Goal: Task Accomplishment & Management: Complete application form

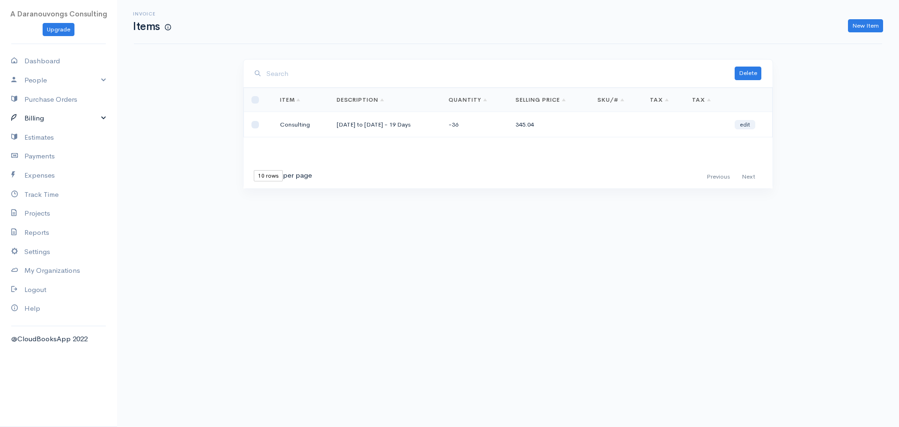
click at [49, 117] on link "Billing" at bounding box center [58, 118] width 117 height 19
click at [43, 137] on link "Invoice" at bounding box center [58, 136] width 117 height 17
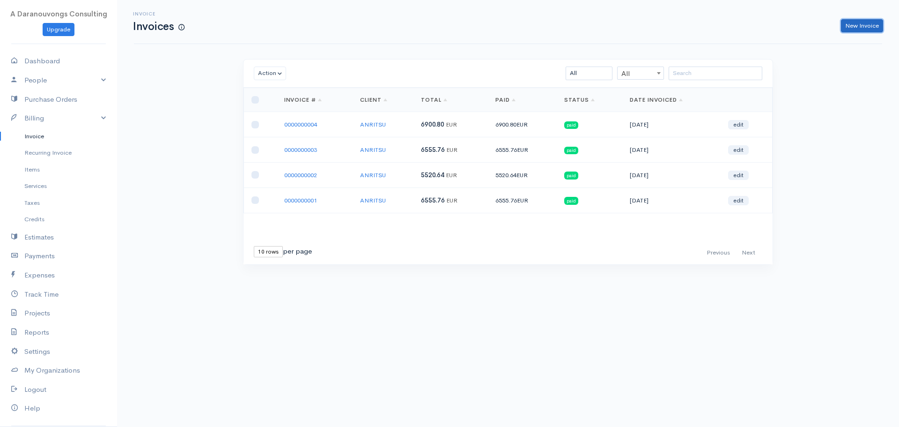
click at [871, 21] on link "New Invoice" at bounding box center [862, 26] width 42 height 14
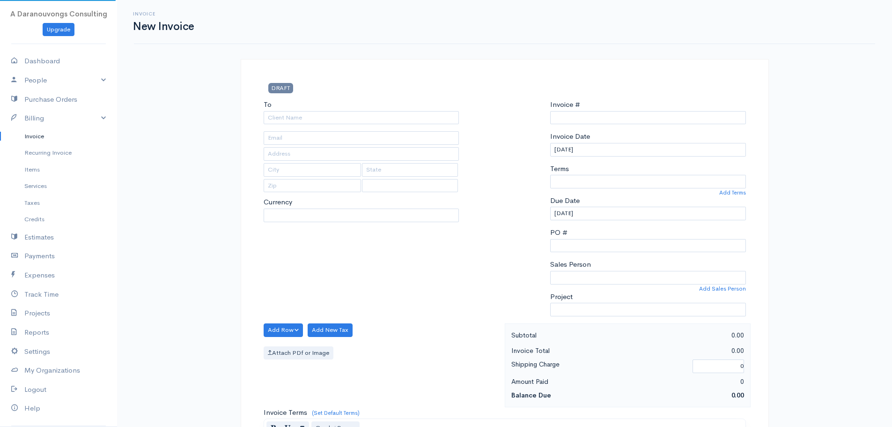
type input "0000000005"
select select "[GEOGRAPHIC_DATA]"
select select "EUR"
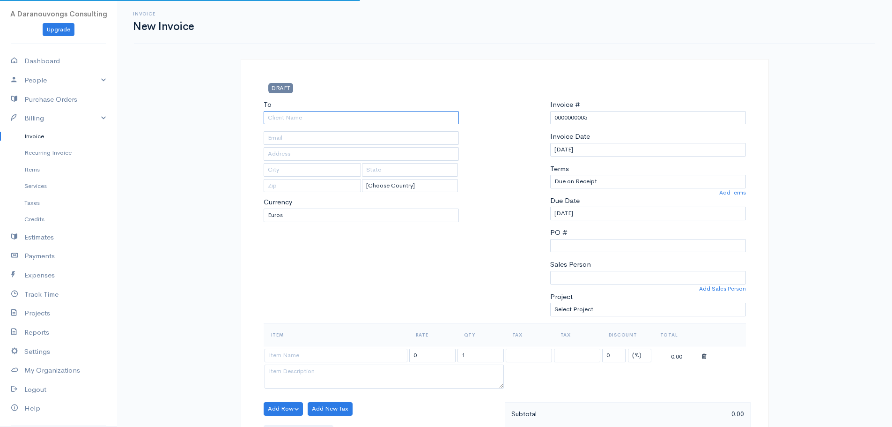
click at [278, 120] on input "To" at bounding box center [362, 118] width 196 height 14
type input "ANRITSU"
click at [281, 132] on body "A Daranouvongs Consulting Upgrade Dashboard People Clients Vendors Staff Users …" at bounding box center [446, 418] width 892 height 836
type input "[EMAIL_ADDRESS][DOMAIN_NAME]"
type input "[STREET_ADDRESS]"
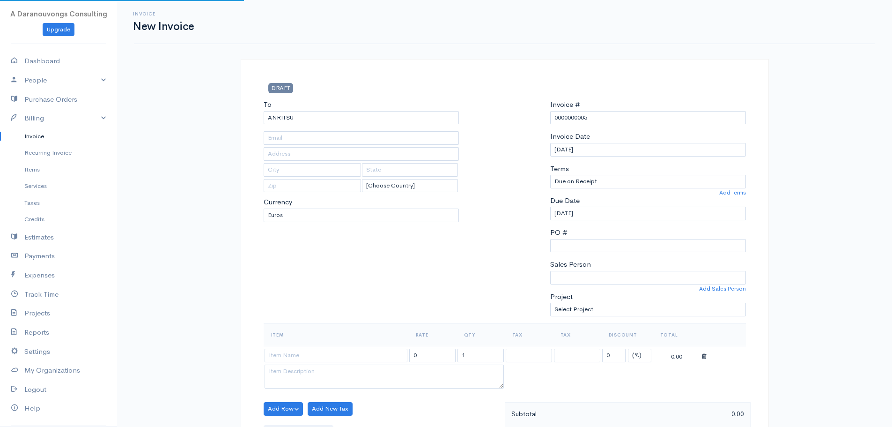
type input "[GEOGRAPHIC_DATA]"
type input "DK-2300"
select select "[GEOGRAPHIC_DATA]"
click at [391, 284] on div "To ANRITSU [EMAIL_ADDRESS][DOMAIN_NAME] [GEOGRAPHIC_DATA][STREET_ADDRESS][GEOGR…" at bounding box center [361, 211] width 205 height 224
click at [590, 152] on input "[DATE]" at bounding box center [648, 150] width 196 height 14
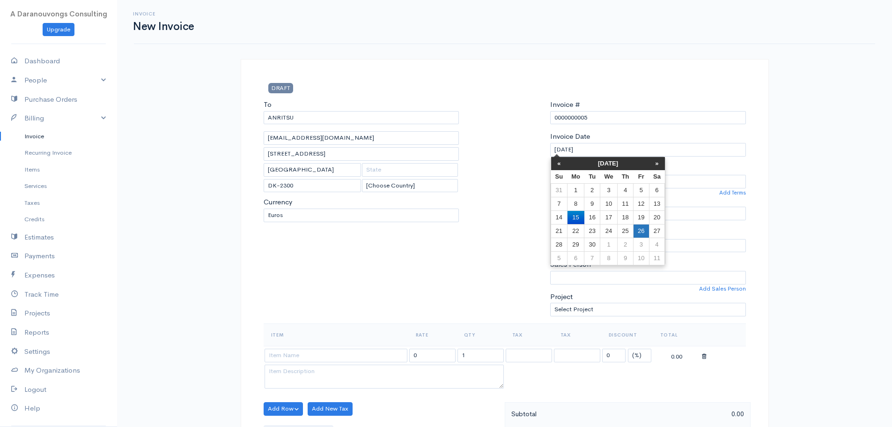
click at [641, 234] on td "26" at bounding box center [640, 231] width 15 height 14
type input "[DATE]"
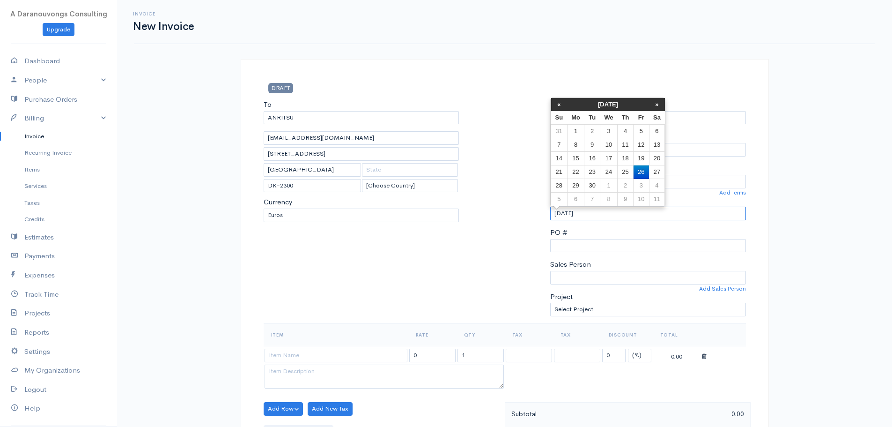
click at [584, 212] on input "[DATE]" at bounding box center [648, 213] width 196 height 14
click at [637, 186] on td "3" at bounding box center [640, 186] width 15 height 14
type input "[DATE]"
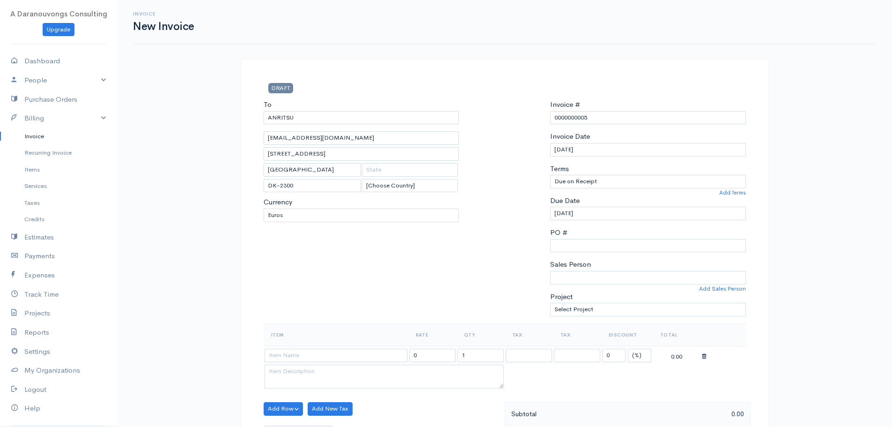
click at [817, 258] on div "Invoice New Invoice DRAFT To ANRITSU [EMAIL_ADDRESS][DOMAIN_NAME] [GEOGRAPHIC_D…" at bounding box center [504, 418] width 775 height 836
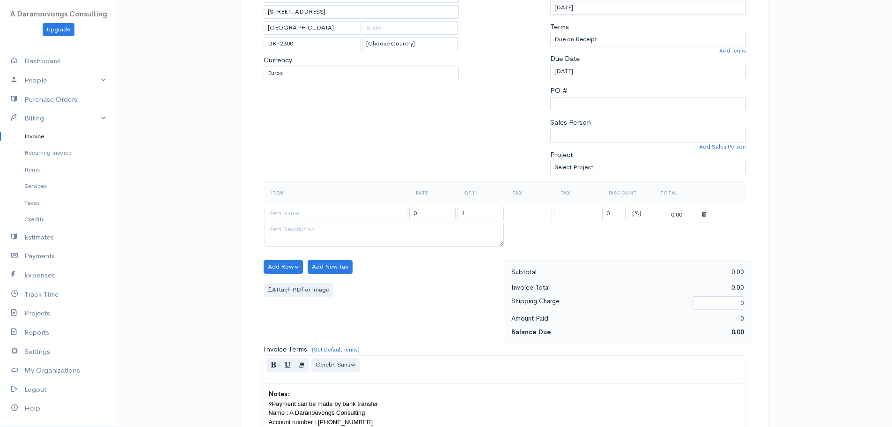
scroll to position [187, 0]
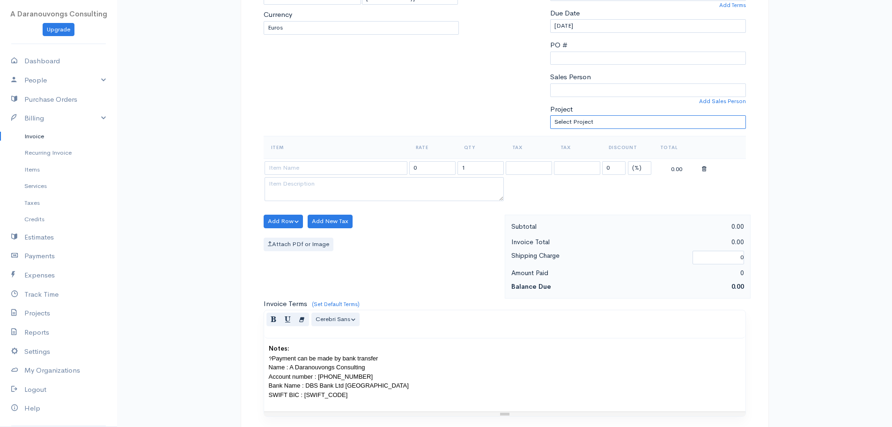
click at [623, 119] on select "Select Project Consulting" at bounding box center [648, 122] width 196 height 14
select select "5406"
click at [550, 115] on select "Select Project Consulting" at bounding box center [648, 122] width 196 height 14
click at [759, 196] on div "DRAFT To ANRITSU [EMAIL_ADDRESS][DOMAIN_NAME] [STREET_ADDRESS] [Choose Country]…" at bounding box center [505, 251] width 528 height 758
click at [319, 167] on input at bounding box center [336, 168] width 143 height 14
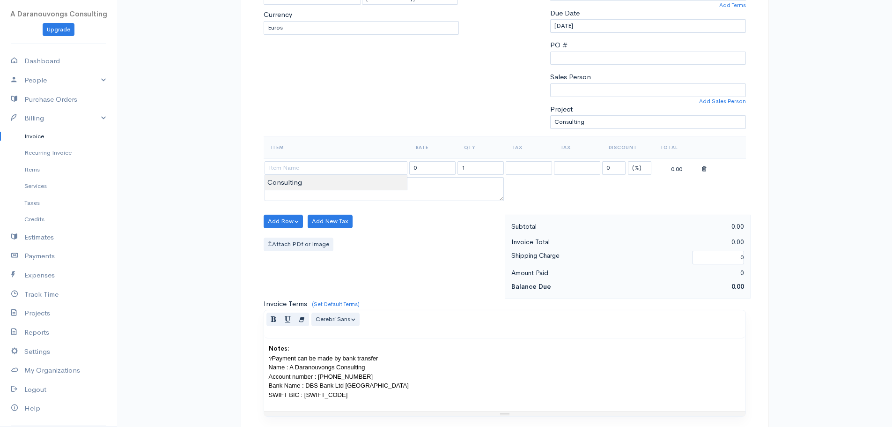
type input "Consulting"
type input "345.04"
type textarea "[DATE] to [DATE] - 19 Days"
click at [308, 182] on body "A Daranouvongs Consulting Upgrade Dashboard People Clients Vendors Staff Users …" at bounding box center [446, 231] width 892 height 836
click at [438, 248] on div "Attach PDf or Image" at bounding box center [382, 244] width 236 height 14
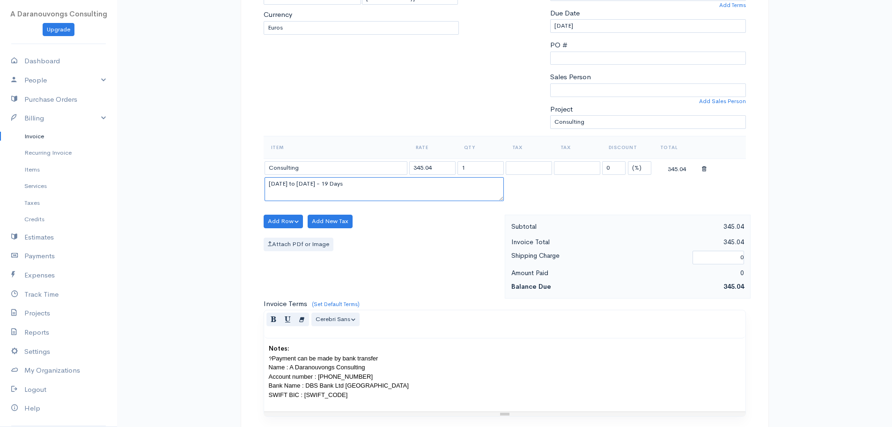
click at [296, 188] on textarea "[DATE] to [DATE] - 19 Days" at bounding box center [384, 189] width 239 height 24
type textarea "[DATE]"
click at [409, 254] on div "Add Row Add Item Row Add Time Row Add New Tax Attach PDf or Image" at bounding box center [382, 256] width 246 height 84
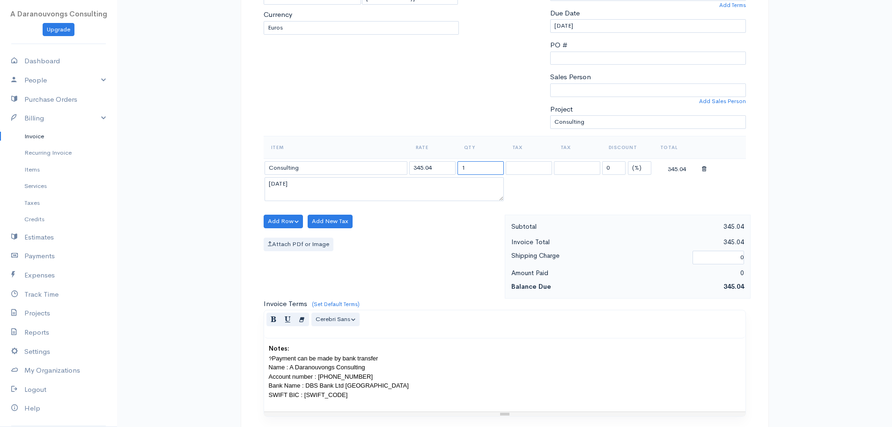
click at [482, 166] on input "1" at bounding box center [480, 168] width 46 height 14
type input "22"
click at [656, 195] on table "Item Rate Qty Tax Tax Discount Total Consulting 345.04 22 0 (%) Flat 7590.88 [D…" at bounding box center [505, 169] width 482 height 67
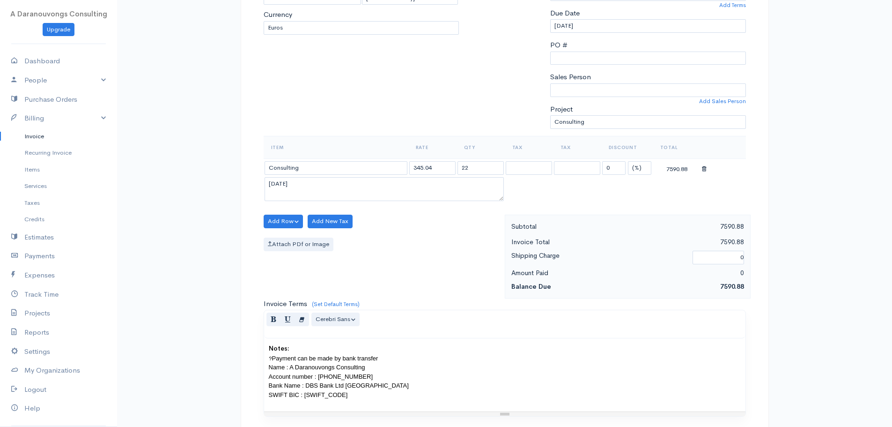
click at [430, 258] on div "Add Row Add Item Row Add Time Row Add New Tax Attach PDf or Image" at bounding box center [382, 256] width 246 height 84
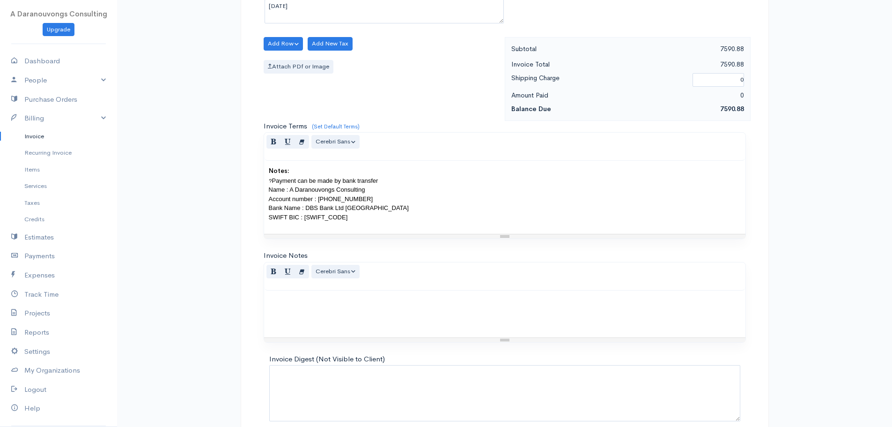
scroll to position [409, 0]
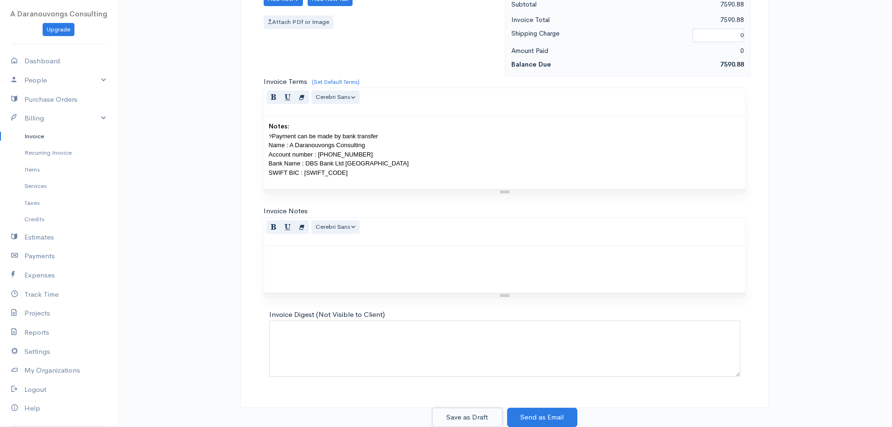
click at [462, 418] on button "Save as Draft" at bounding box center [467, 416] width 70 height 19
click at [39, 137] on link "Invoice" at bounding box center [58, 136] width 117 height 17
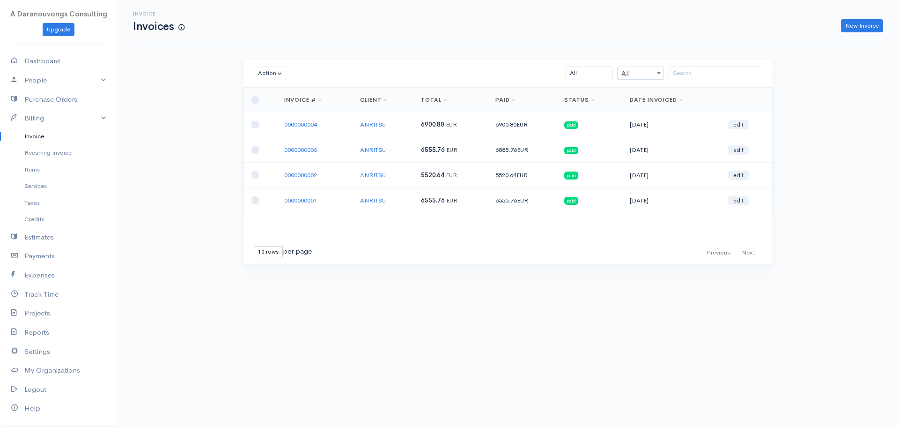
click at [516, 290] on div "Action Archive Delete Download PDF Send [PERSON_NAME] as Sent Mark Un-Sent Ente…" at bounding box center [507, 179] width 539 height 240
click at [180, 26] on span at bounding box center [181, 27] width 6 height 8
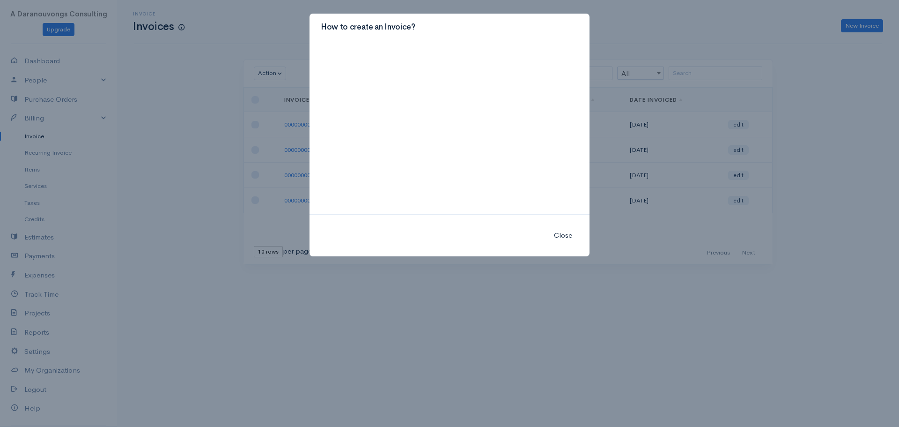
click at [561, 236] on button "Close" at bounding box center [563, 235] width 30 height 19
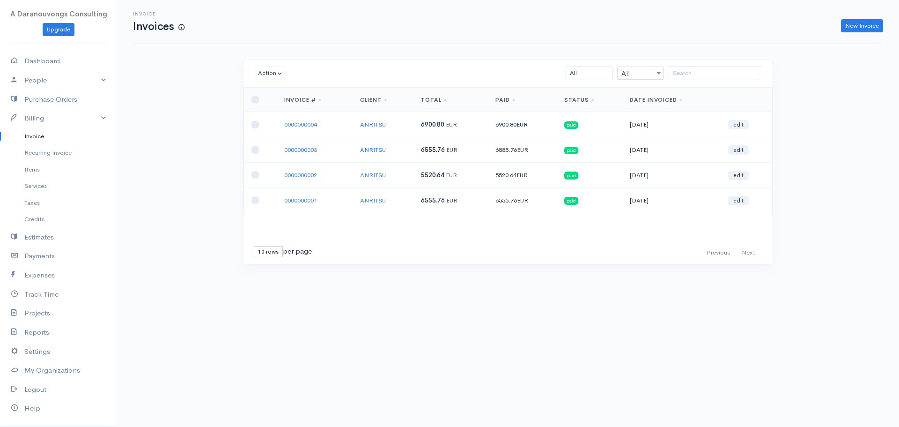
click at [178, 169] on div "Invoice Invoices New Invoice Action Archive Delete Download PDF Send [PERSON_NA…" at bounding box center [508, 149] width 782 height 299
click at [59, 17] on span "A Daranouvongs Consulting" at bounding box center [58, 13] width 97 height 9
click at [44, 57] on link "Dashboard" at bounding box center [58, 61] width 117 height 19
select select "365"
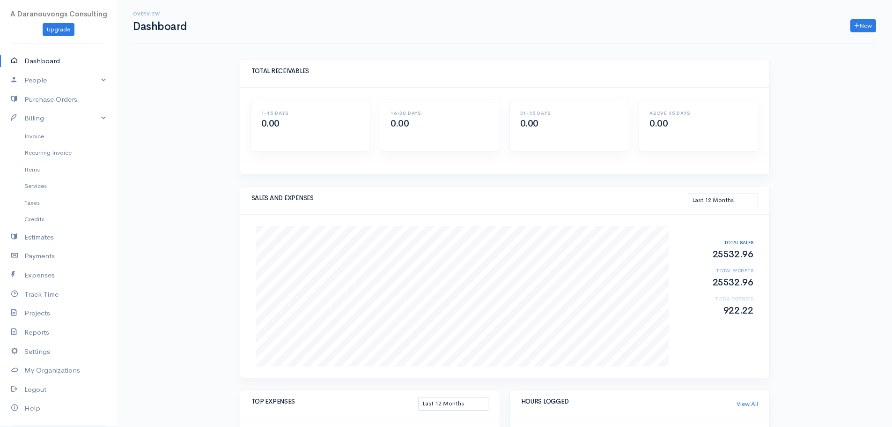
click at [35, 140] on link "Invoice" at bounding box center [58, 136] width 117 height 17
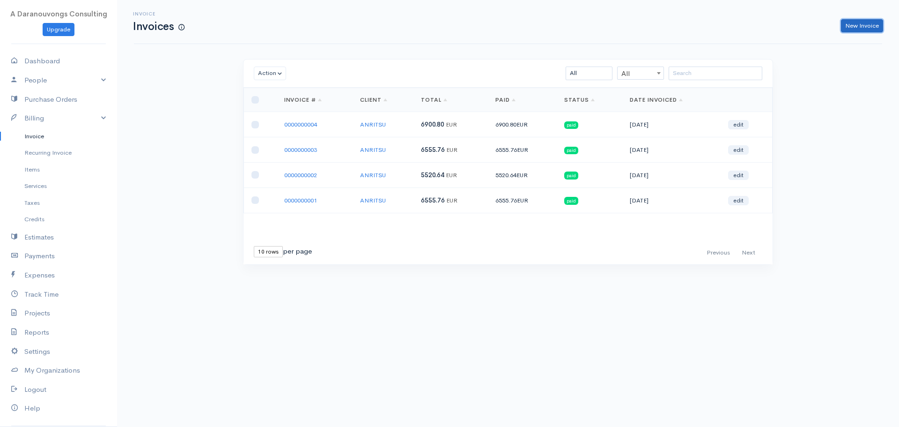
click at [855, 25] on link "New Invoice" at bounding box center [862, 26] width 42 height 14
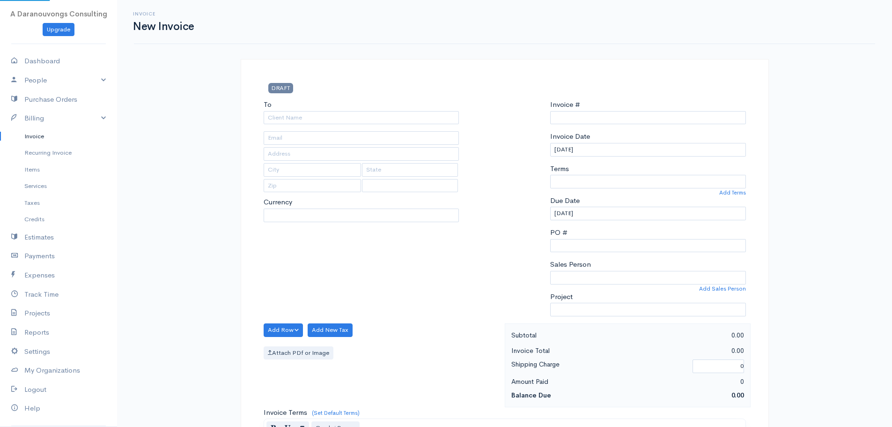
select select "EUR"
select select "[GEOGRAPHIC_DATA]"
type input "0000000005"
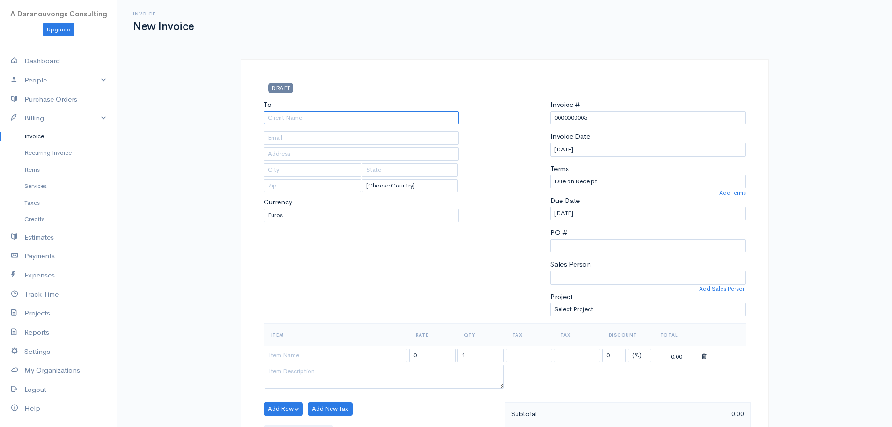
click at [321, 116] on input "To" at bounding box center [362, 118] width 196 height 14
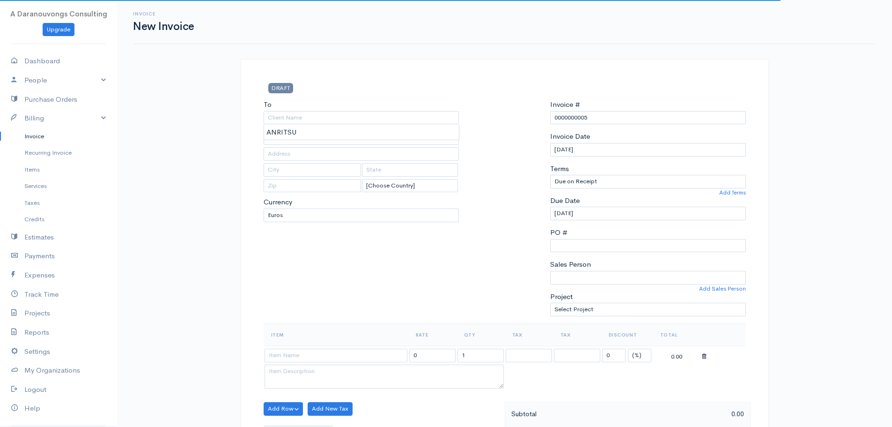
type input "ANRITSU"
click at [306, 131] on body "A Daranouvongs Consulting Upgrade Dashboard People Clients Vendors Staff Users …" at bounding box center [446, 418] width 892 height 836
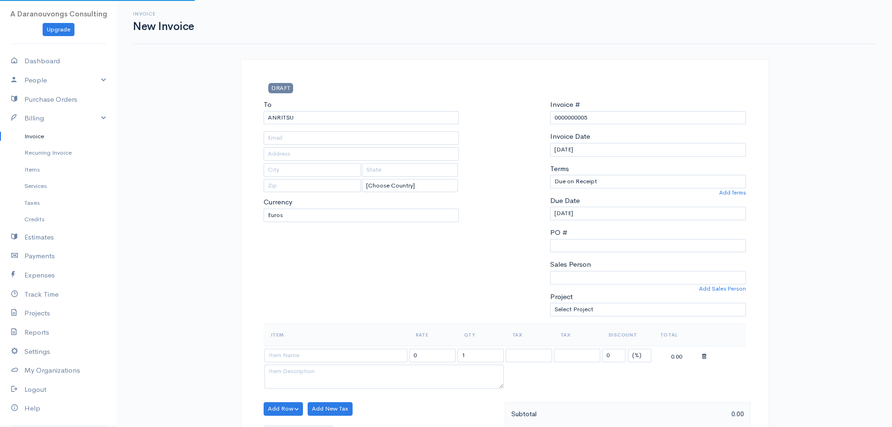
type input "[EMAIL_ADDRESS][DOMAIN_NAME]"
type input "[STREET_ADDRESS]"
type input "[GEOGRAPHIC_DATA]"
type input "DK-2300"
select select "[GEOGRAPHIC_DATA]"
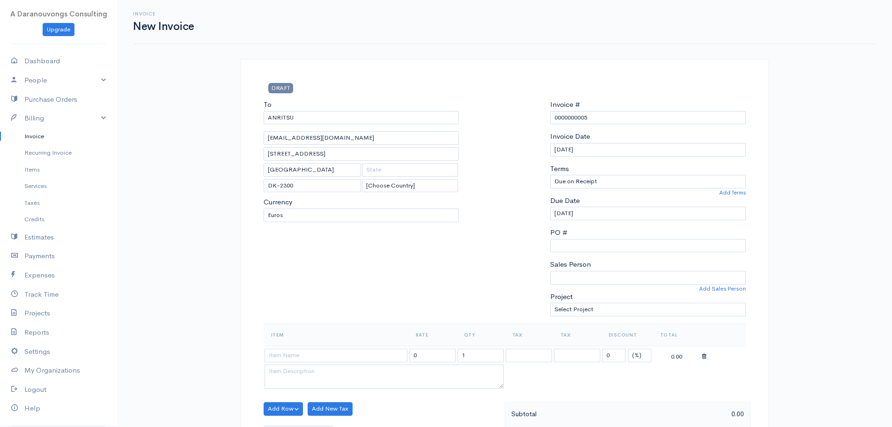
click at [463, 287] on div "To ANRITSU [EMAIL_ADDRESS][DOMAIN_NAME] [GEOGRAPHIC_DATA][STREET_ADDRESS][GEOGR…" at bounding box center [361, 211] width 205 height 224
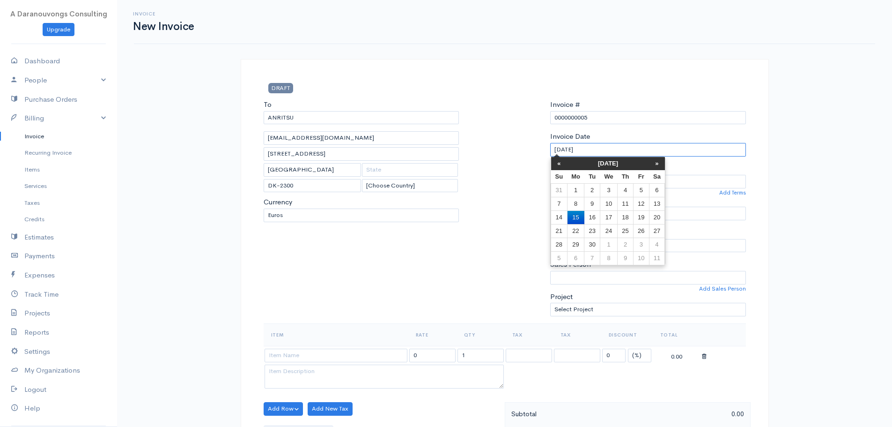
click at [589, 153] on input "[DATE]" at bounding box center [648, 150] width 196 height 14
drag, startPoint x: 638, startPoint y: 228, endPoint x: 641, endPoint y: 233, distance: 6.0
click at [641, 233] on td "26" at bounding box center [640, 231] width 15 height 14
type input "[DATE]"
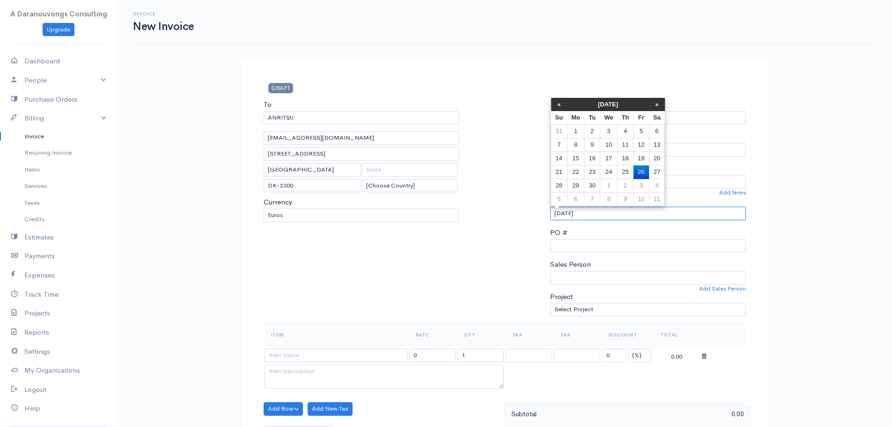
click at [589, 210] on input "[DATE]" at bounding box center [648, 213] width 196 height 14
click at [637, 183] on td "3" at bounding box center [640, 186] width 15 height 14
type input "[DATE]"
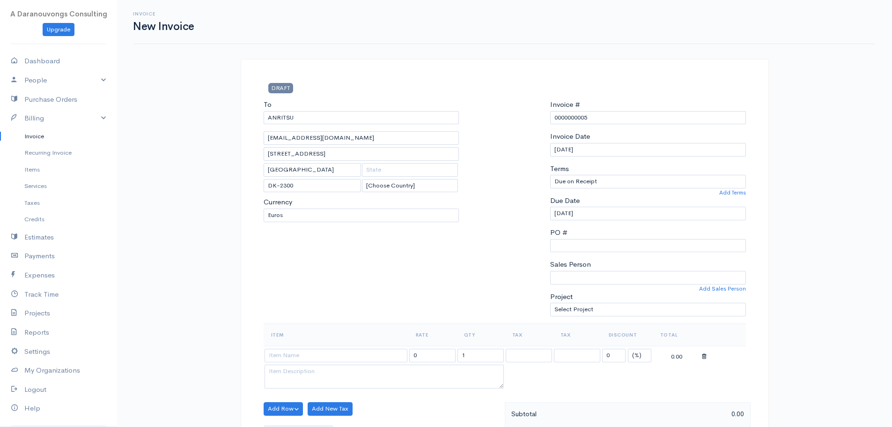
click at [818, 239] on div "Invoice New Invoice DRAFT To ANRITSU [EMAIL_ADDRESS][DOMAIN_NAME] [GEOGRAPHIC_D…" at bounding box center [504, 418] width 775 height 836
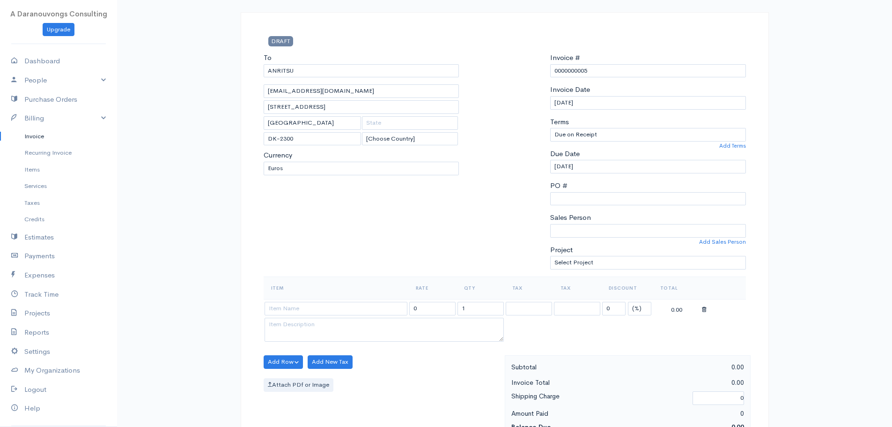
scroll to position [187, 0]
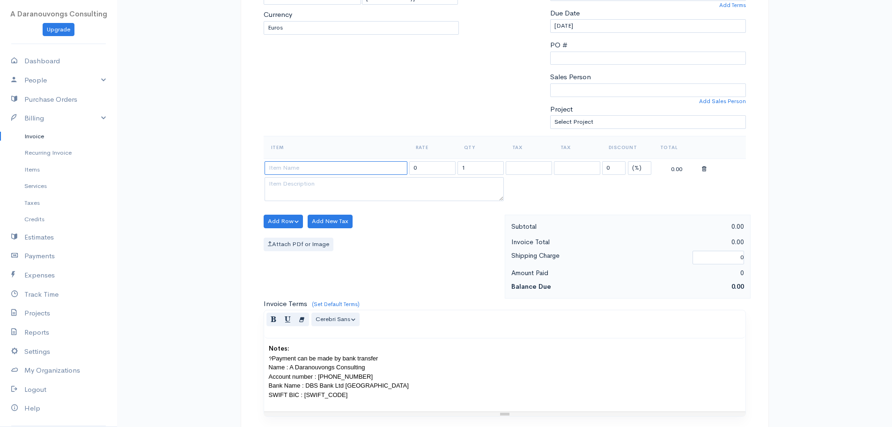
click at [324, 169] on input at bounding box center [336, 168] width 143 height 14
type input "Consulting"
type input "345.04"
type textarea "[DATE] to [DATE] - 19 Days"
click at [305, 180] on body "A Daranouvongs Consulting Upgrade Dashboard People Clients Vendors Staff Users …" at bounding box center [446, 231] width 892 height 836
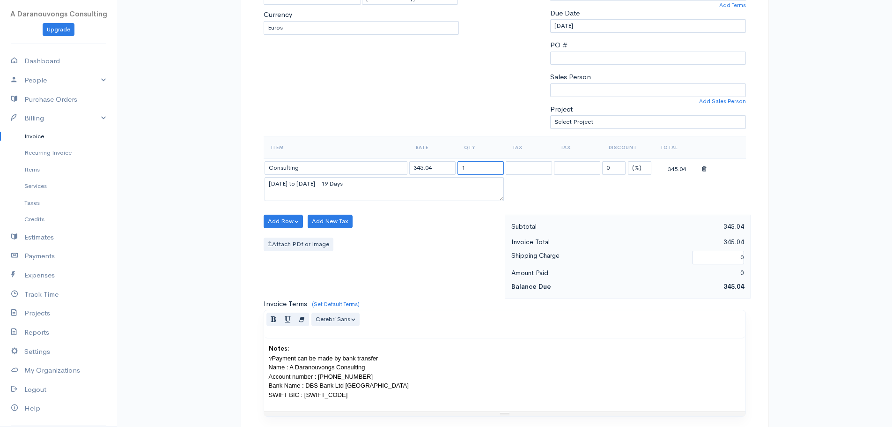
click at [475, 163] on input "1" at bounding box center [480, 168] width 46 height 14
type input "22"
click at [472, 347] on div "Notes: ? Payment can be made by bank transfer Name : A Daranouvongs Consulting …" at bounding box center [504, 374] width 481 height 73
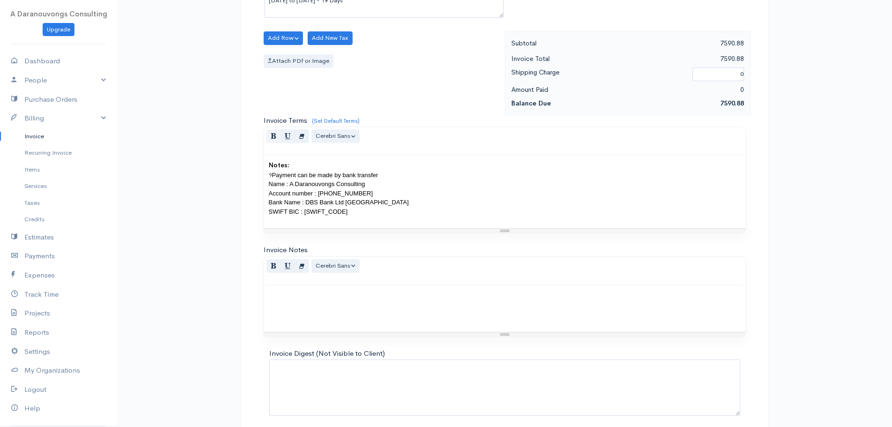
scroll to position [409, 0]
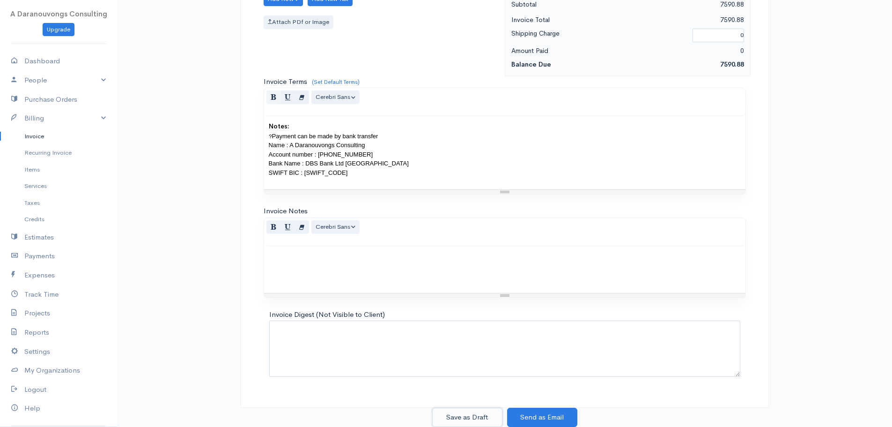
click at [456, 416] on button "Save as Draft" at bounding box center [467, 416] width 70 height 19
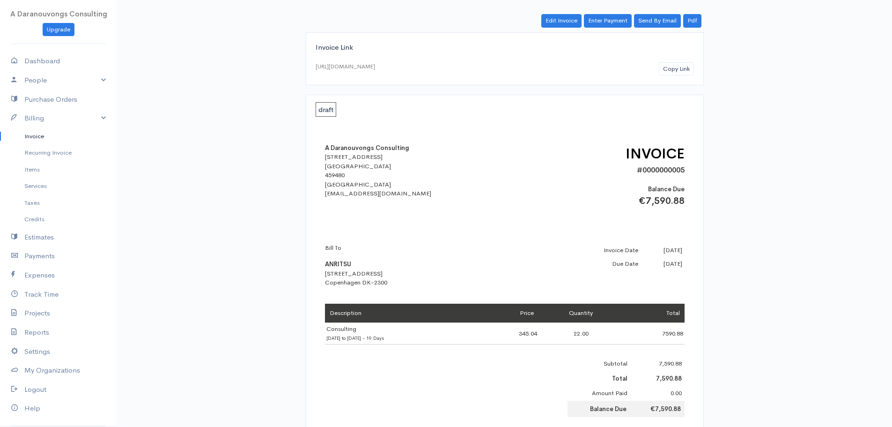
scroll to position [22, 0]
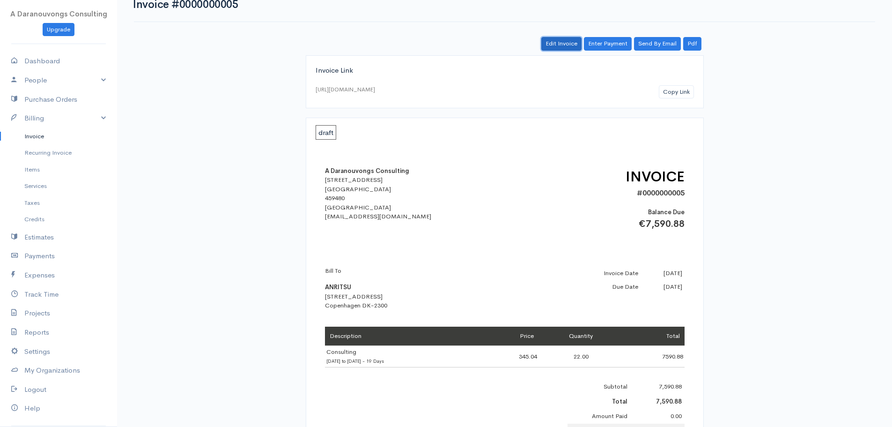
click at [559, 44] on link "Edit Invoice" at bounding box center [561, 44] width 40 height 14
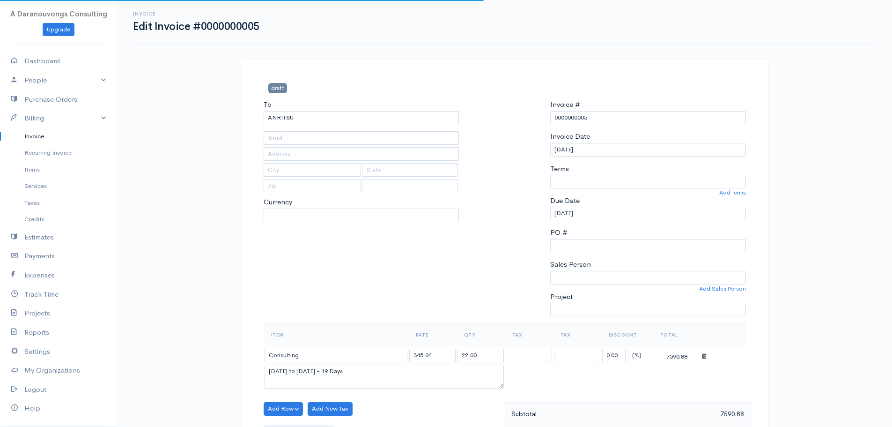
type input "[EMAIL_ADDRESS][DOMAIN_NAME]"
type input "[STREET_ADDRESS]"
type input "[GEOGRAPHIC_DATA]"
type input "DK-2300"
select select
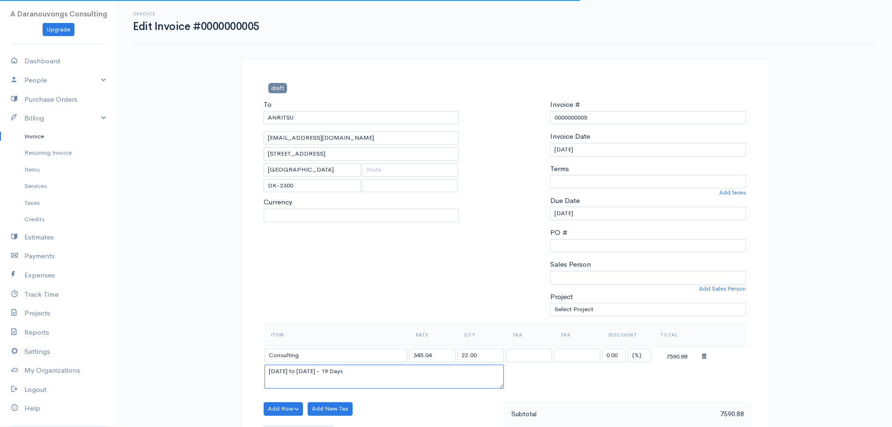
click at [280, 376] on textarea "[DATE] to [DATE] - 19 Days" at bounding box center [384, 376] width 239 height 24
select select "[GEOGRAPHIC_DATA]"
select select "EUR"
select select "0"
click at [302, 375] on textarea "[DATE] to [DATE] - 19 Days" at bounding box center [384, 376] width 239 height 24
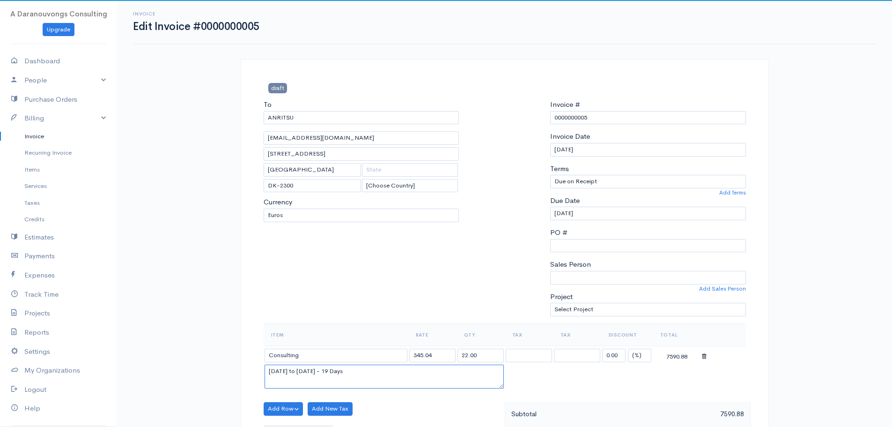
click at [302, 375] on textarea "[DATE] to [DATE] - 19 Days" at bounding box center [384, 376] width 239 height 24
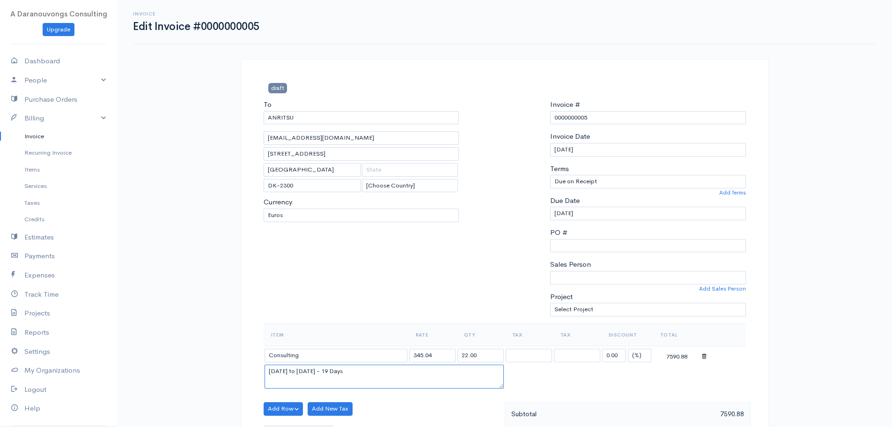
click at [302, 375] on textarea "[DATE] to [DATE] - 19 Days" at bounding box center [384, 376] width 239 height 24
type textarea "[DATE] / 22 Days"
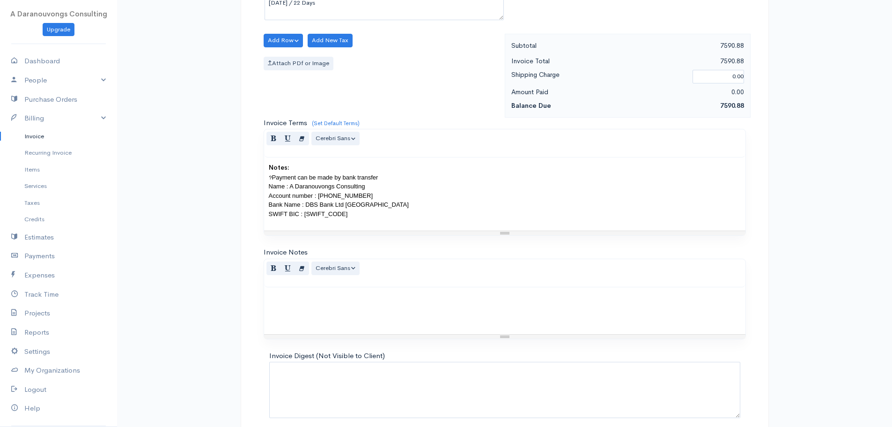
scroll to position [409, 0]
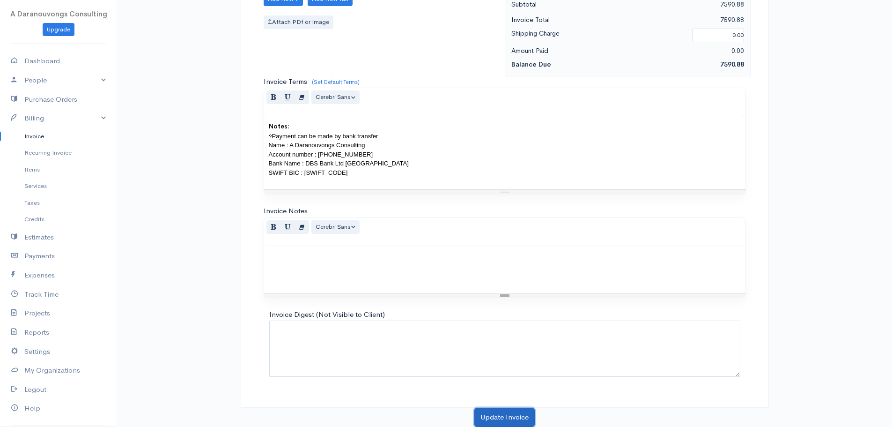
click at [503, 412] on button "Update Invoice" at bounding box center [504, 416] width 60 height 19
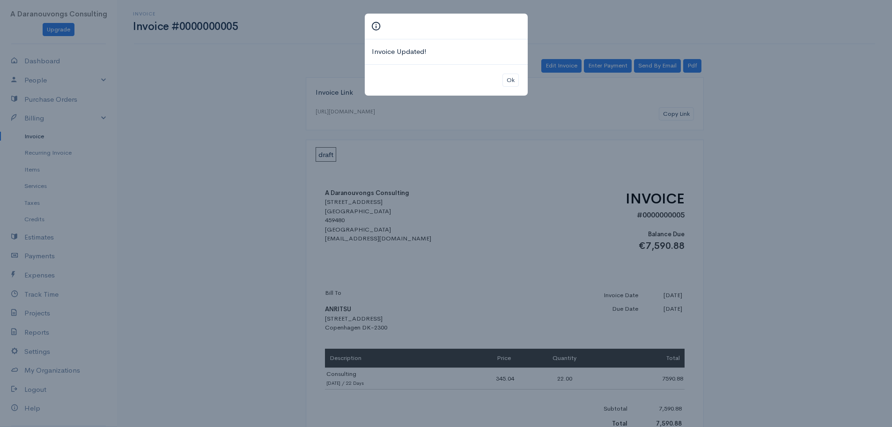
click at [522, 75] on div "Ok" at bounding box center [446, 80] width 163 height 32
click at [508, 79] on button "Ok" at bounding box center [510, 81] width 16 height 14
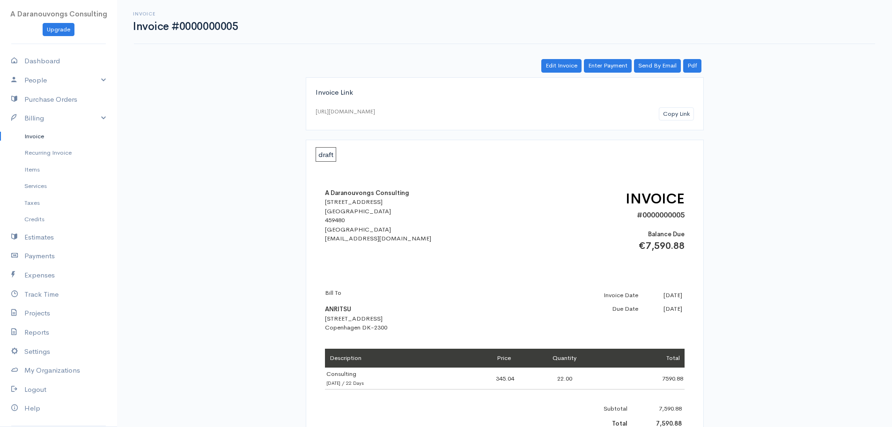
click at [188, 150] on div "Invoice Invoice #0000000005 Actions Edit Invoice Enter Payment Print Send By Em…" at bounding box center [504, 327] width 775 height 654
click at [36, 133] on link "Invoice" at bounding box center [58, 136] width 117 height 17
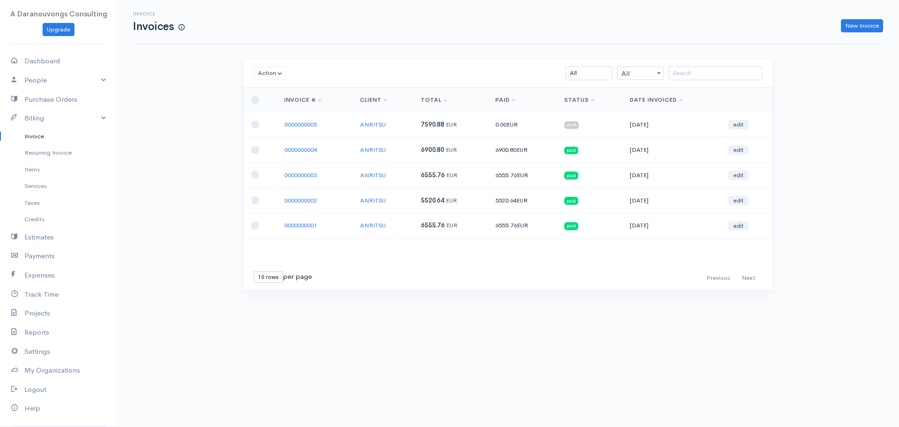
click at [598, 309] on div "Action Archive Delete Download PDF Send [PERSON_NAME] as Sent Mark Un-Sent Ente…" at bounding box center [507, 191] width 539 height 265
click at [606, 314] on div "Action Archive Delete Download PDF Send [PERSON_NAME] as Sent Mark Un-Sent Ente…" at bounding box center [507, 191] width 539 height 265
click at [177, 119] on div "Invoice Invoices New Invoice Action Archive Delete Download PDF Send [PERSON_NA…" at bounding box center [508, 162] width 782 height 324
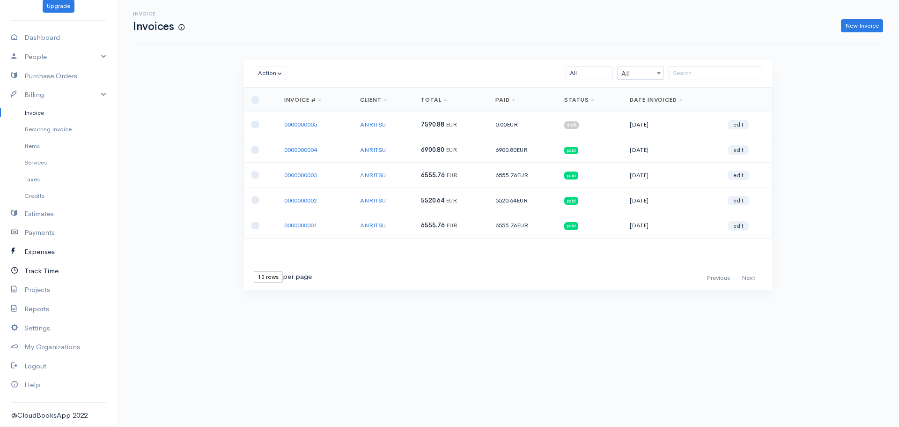
click at [60, 262] on ul "Dashboard People Clients Vendors Staff Users Purchase Orders Billing Invoice Re…" at bounding box center [58, 211] width 117 height 366
click at [69, 252] on link "Expenses" at bounding box center [58, 251] width 117 height 19
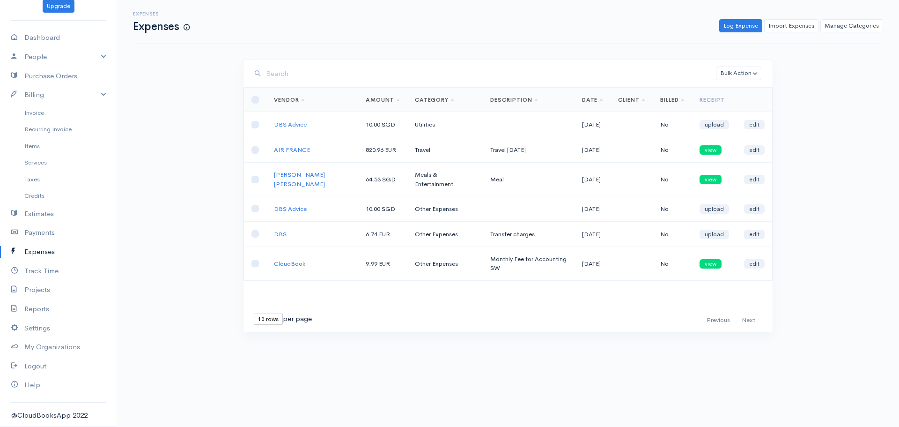
click at [370, 324] on div "First Previous Next Last 10 rows 25 rows 50 rows per page" at bounding box center [508, 320] width 520 height 14
click at [222, 301] on div "Expenses Expenses Log Expense Import Expenses Manage Categories Action New Expe…" at bounding box center [508, 183] width 782 height 367
click at [45, 35] on link "Dashboard" at bounding box center [58, 37] width 117 height 19
select select "365"
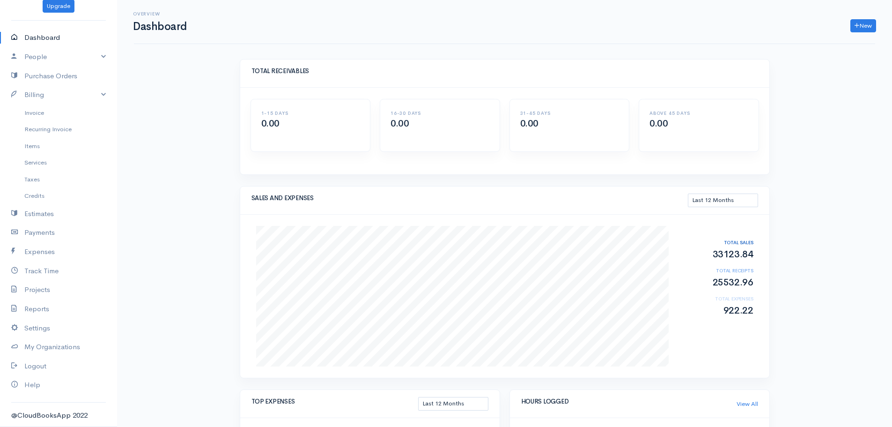
click at [235, 243] on div "SALES AND EXPENSES This Month Last 30 Days Last 3 Months Last 12 Months Year to…" at bounding box center [504, 287] width 539 height 203
click at [47, 35] on link "Dashboard" at bounding box center [58, 37] width 117 height 19
